Goal: Task Accomplishment & Management: Manage account settings

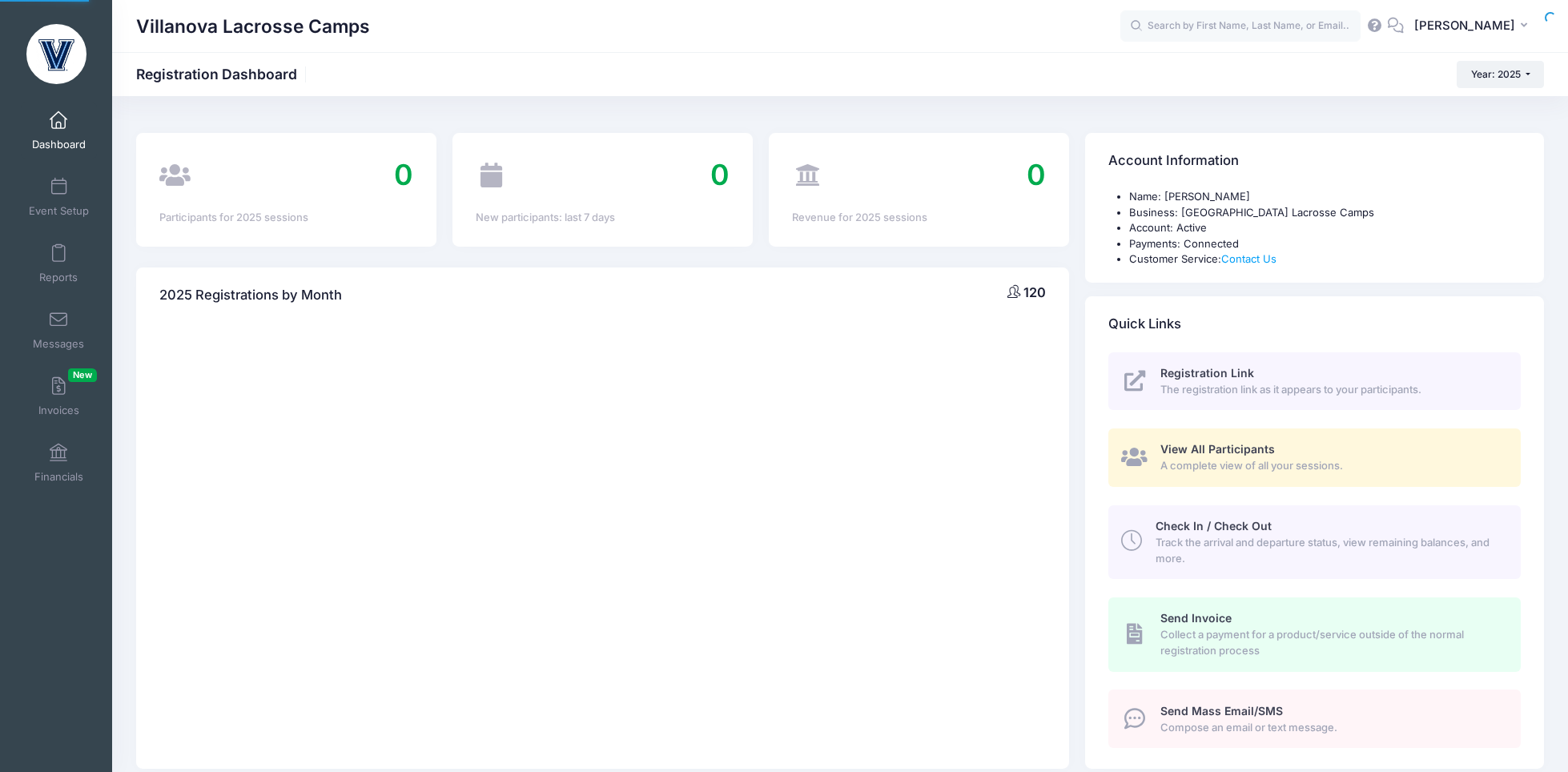
select select
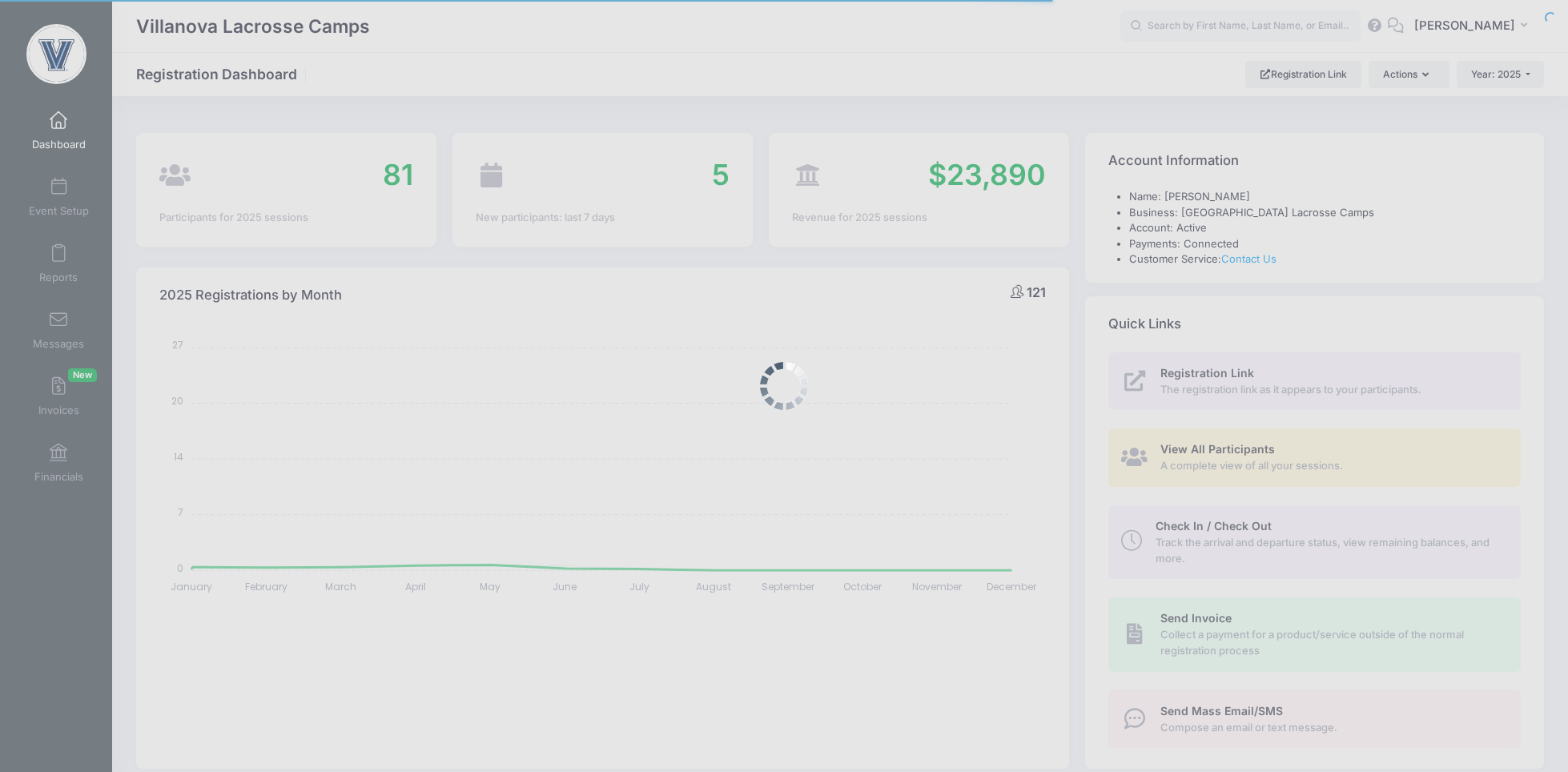
select select
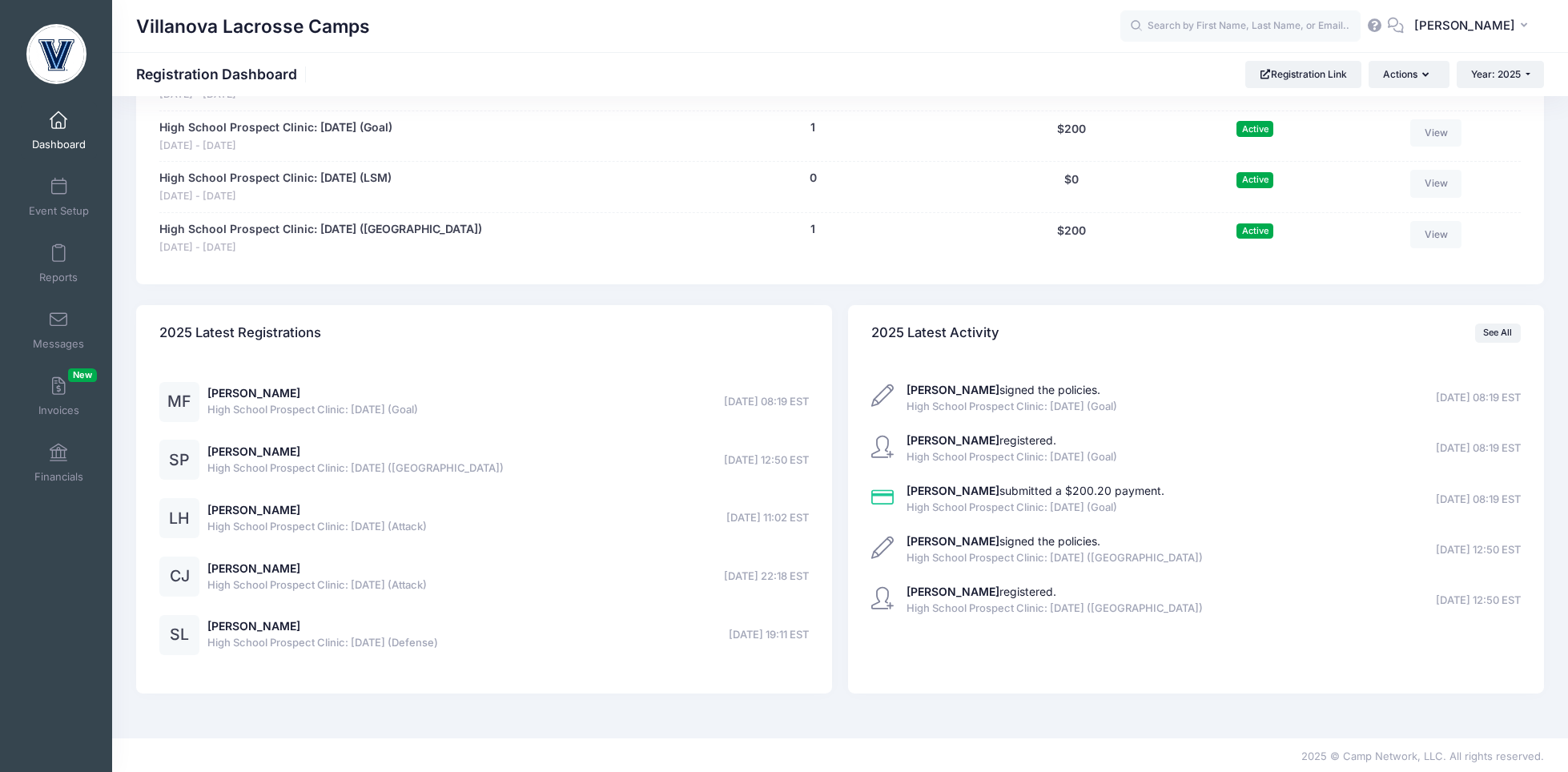
scroll to position [1304, 0]
